Goal: Information Seeking & Learning: Learn about a topic

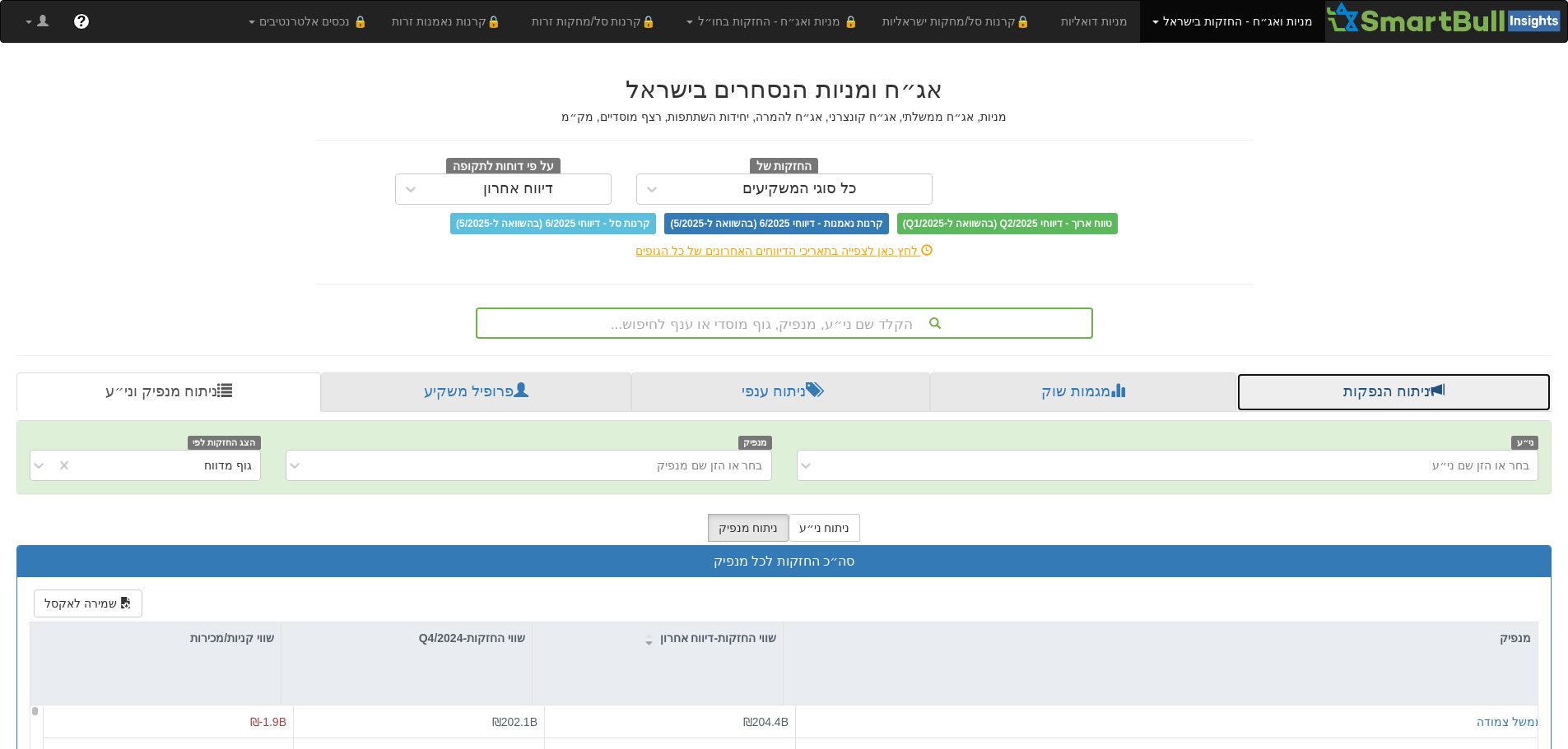
click at [1408, 411] on link "ניתוח הנפקות" at bounding box center [1393, 392] width 315 height 39
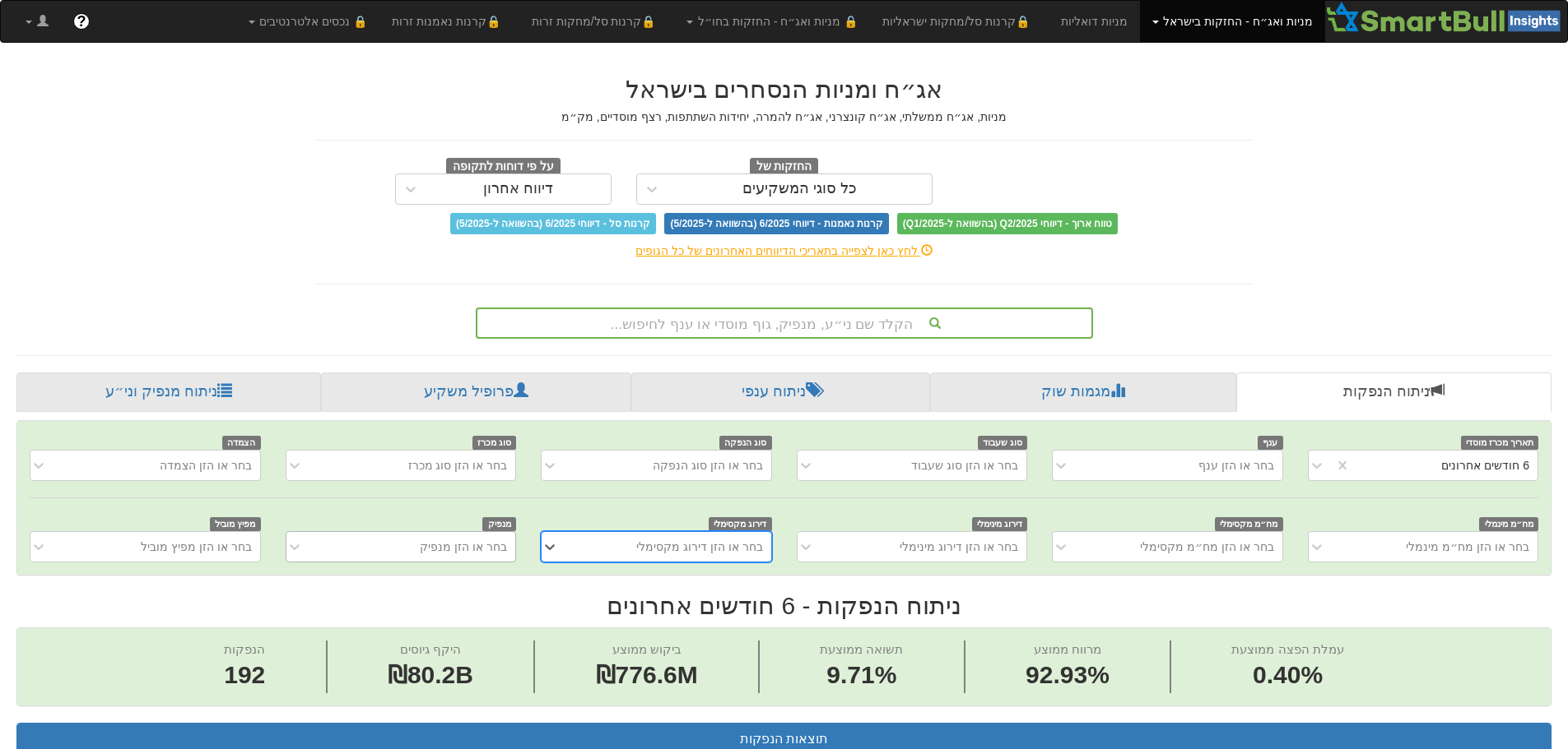
scroll to position [0, 3000]
click at [1504, 453] on div "6 חודשים אחרונים" at bounding box center [1443, 465] width 187 height 26
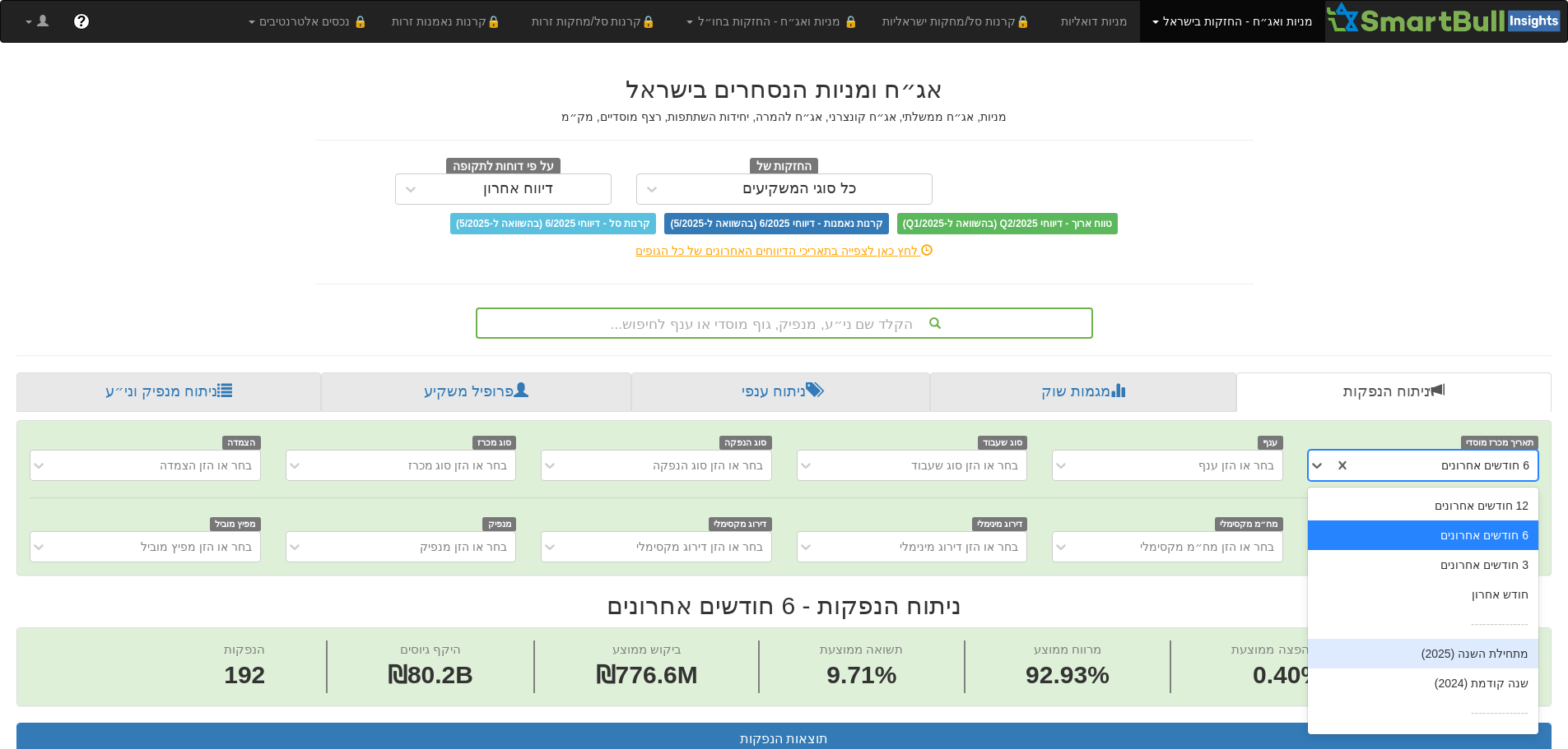
scroll to position [26, 0]
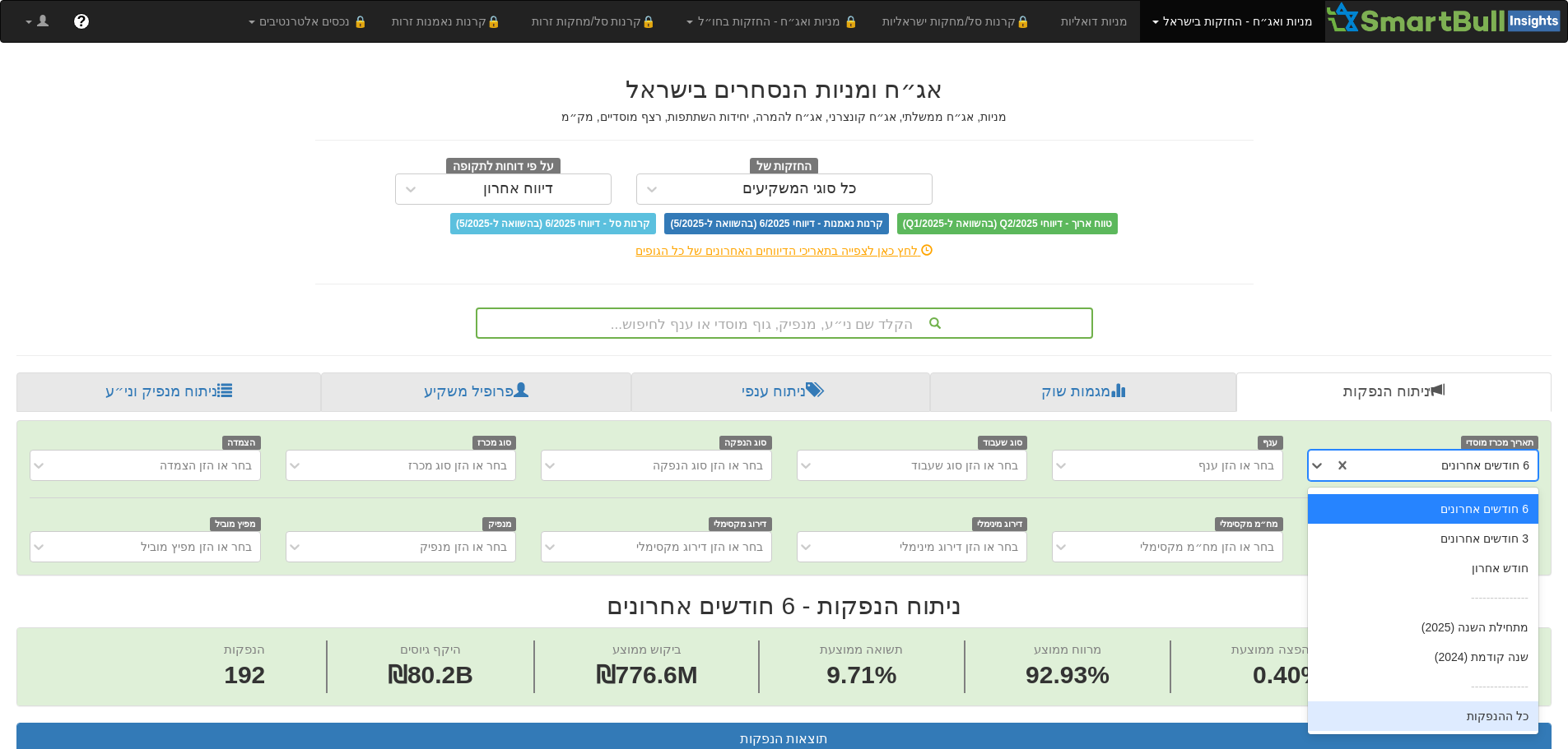
click at [1474, 708] on div "כל ההנפקות" at bounding box center [1423, 716] width 230 height 30
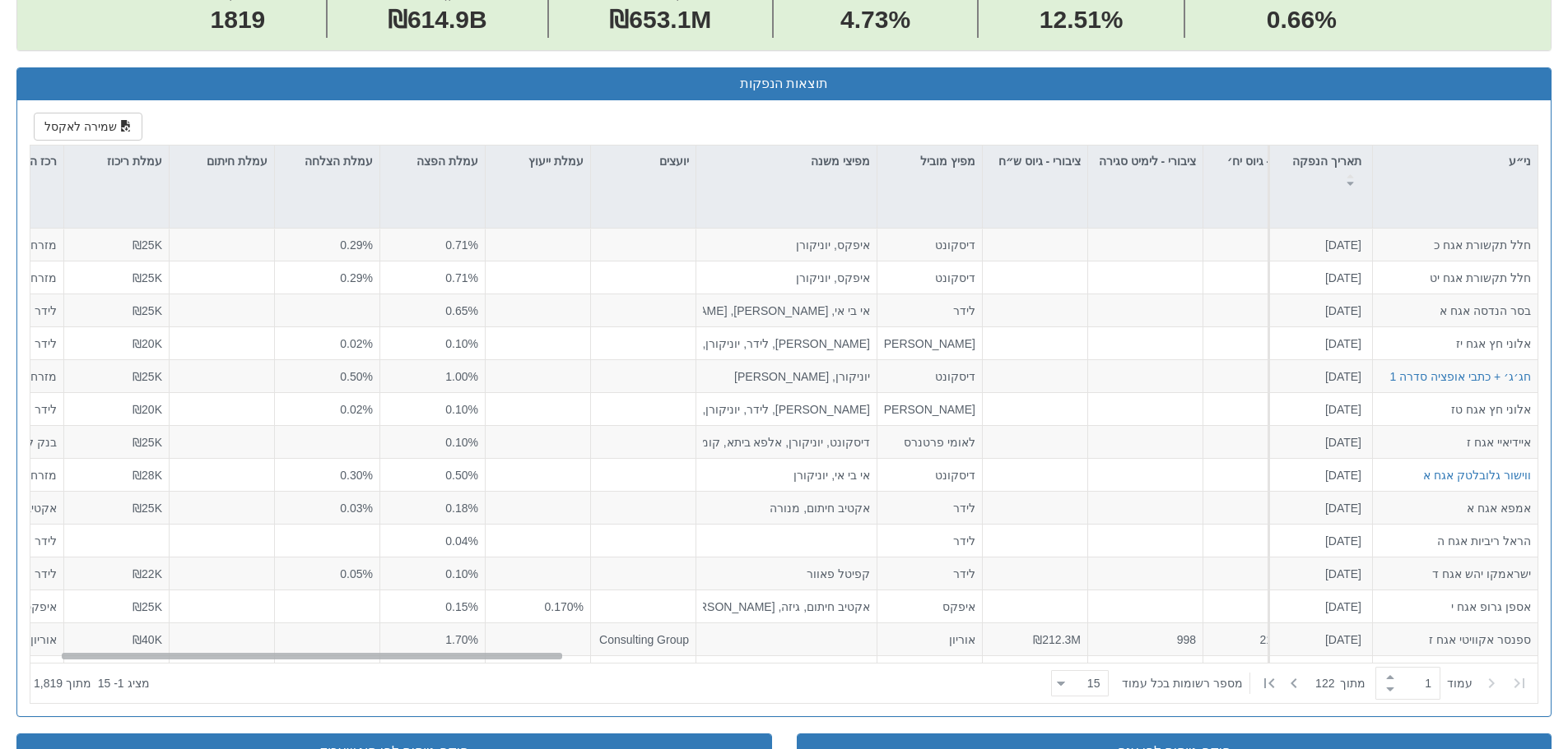
scroll to position [0, 0]
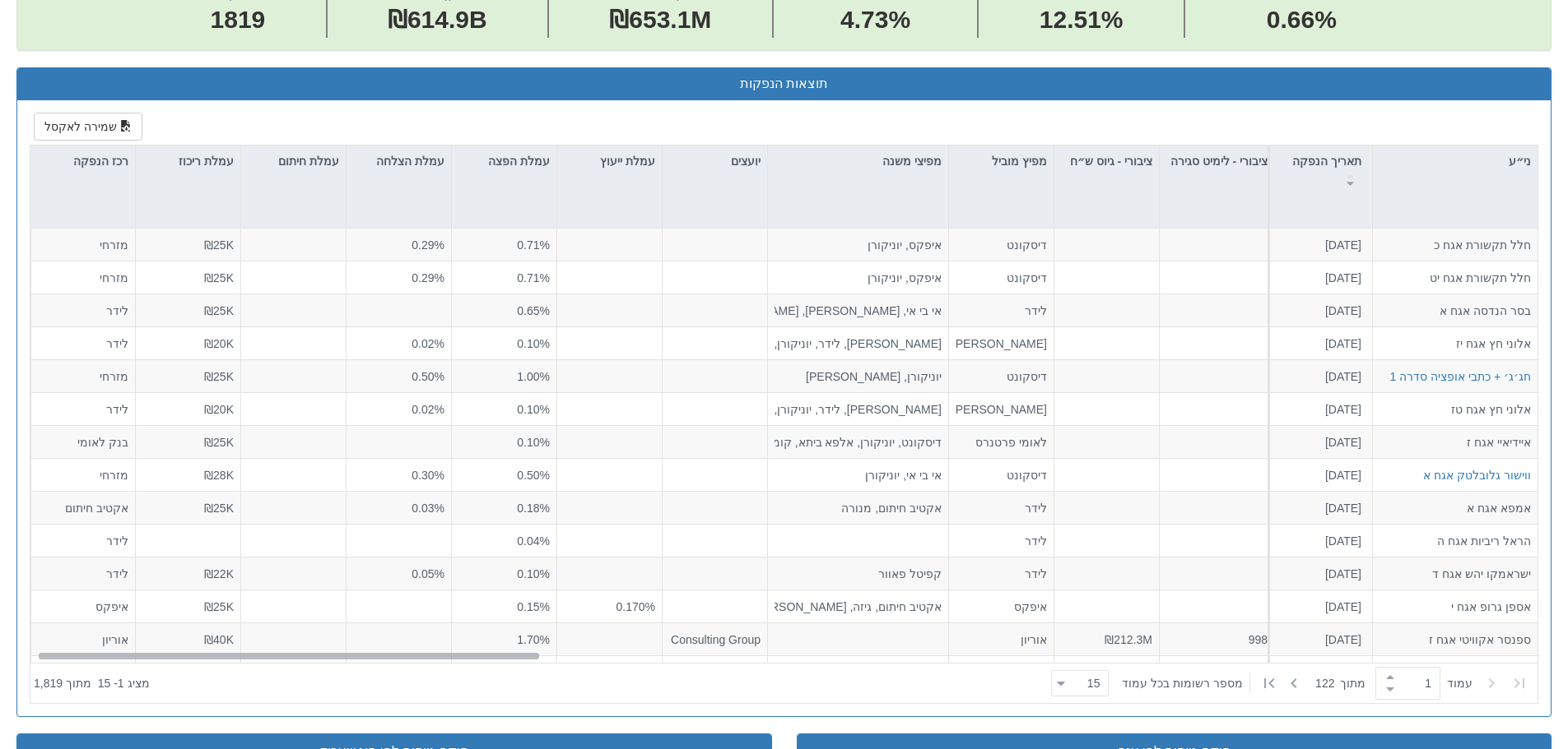
drag, startPoint x: 1045, startPoint y: 659, endPoint x: -1, endPoint y: 707, distance: 1047.1
click at [0, 707] on html "Toggle navigation מניות ואג״ח - החזקות בישראל מניות אג״ח מניות ואג״ח ✓ מניות דו…" at bounding box center [784, 448] width 1568 height 2209
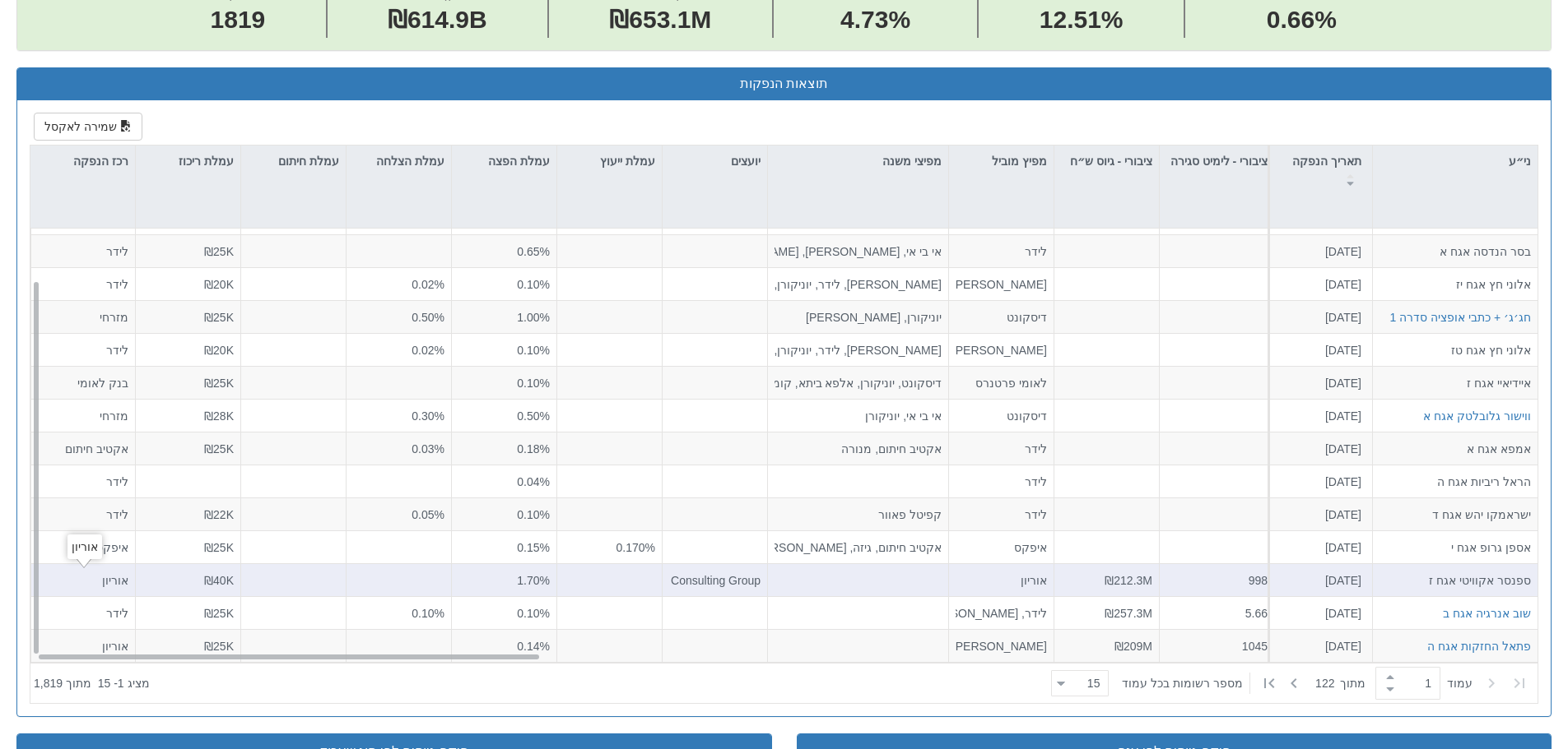
scroll to position [737, 0]
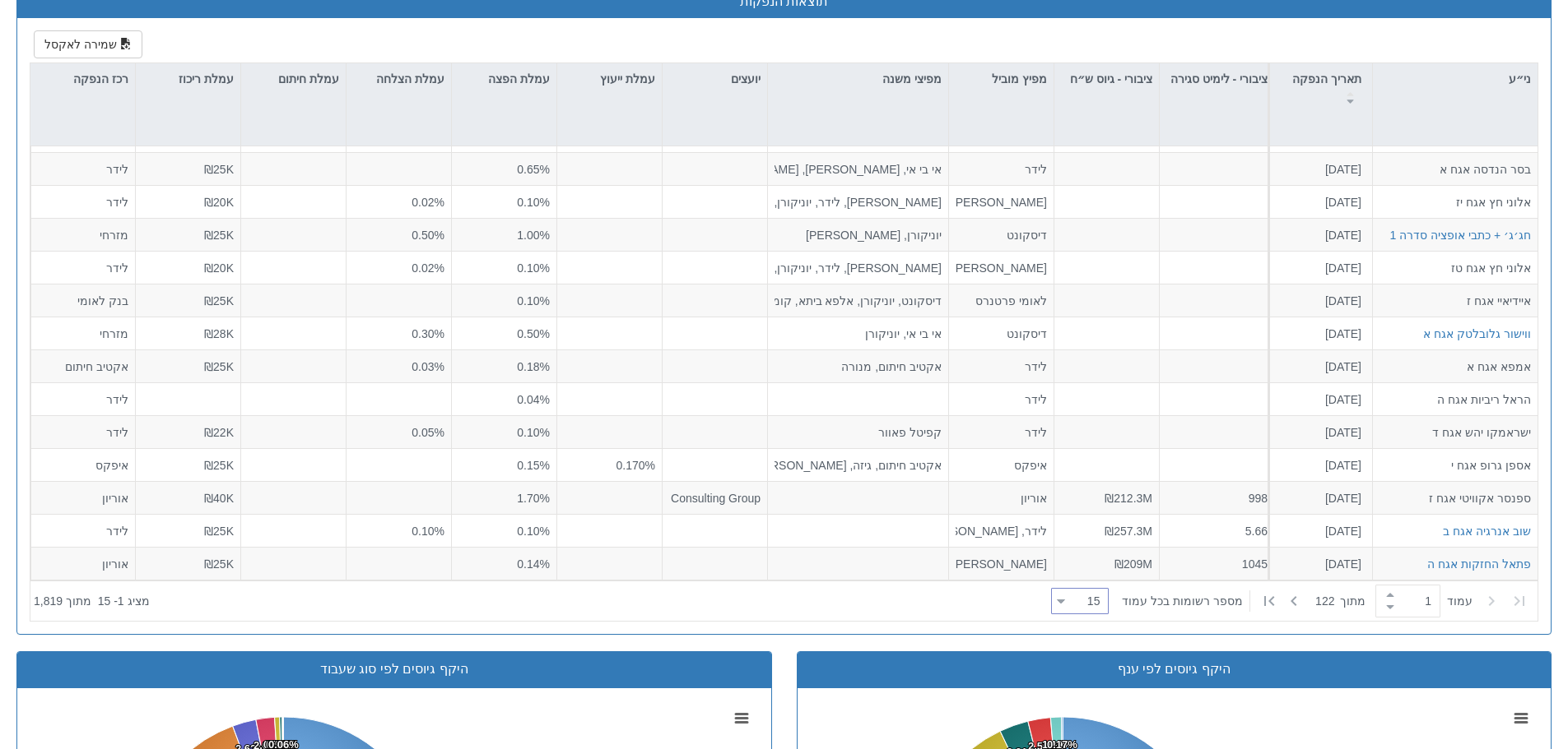
click at [1074, 606] on div "15 15" at bounding box center [1086, 602] width 43 height 23
click at [1080, 586] on div "100" at bounding box center [1086, 573] width 58 height 26
type input "100"
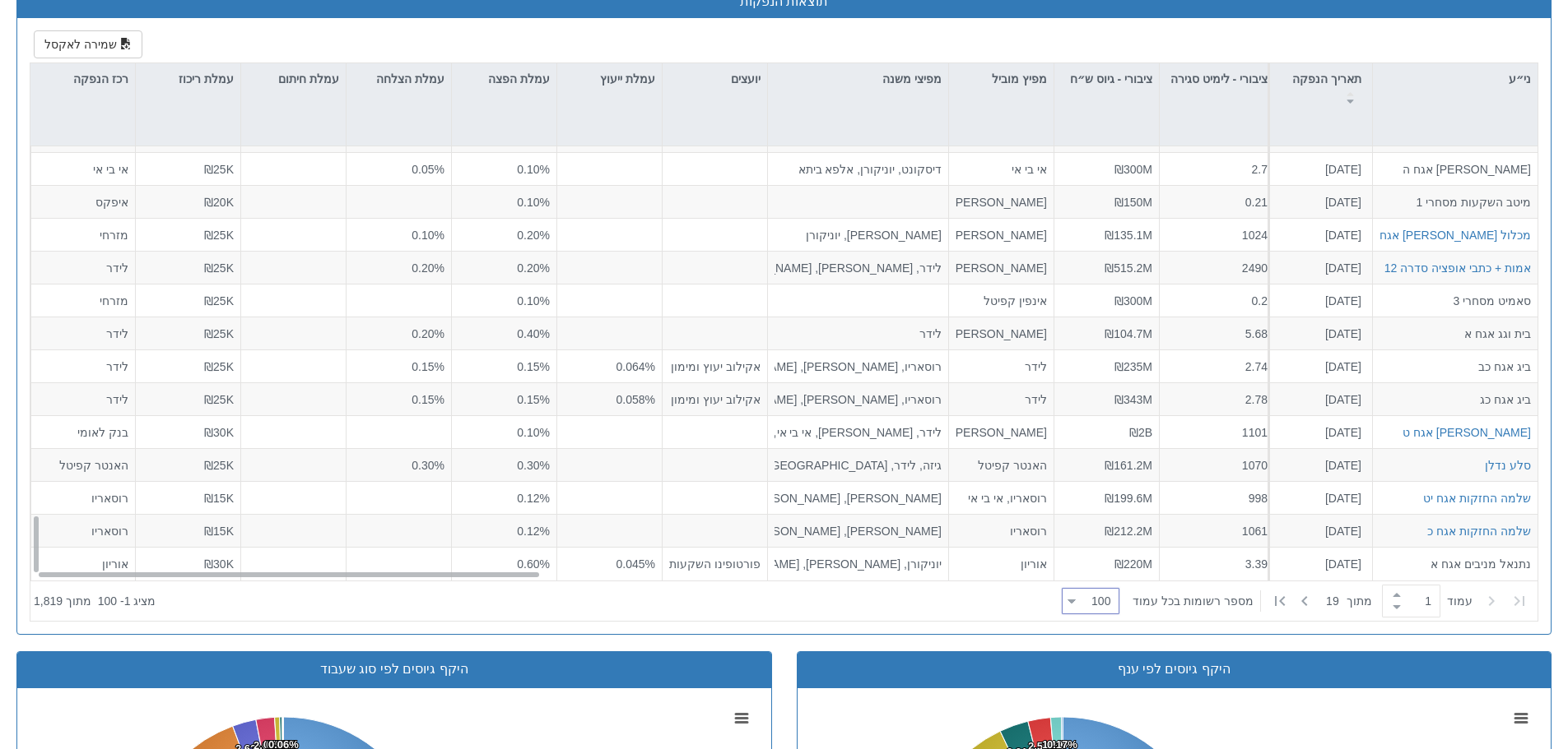
scroll to position [1066, 0]
